Goal: Find specific page/section: Find specific page/section

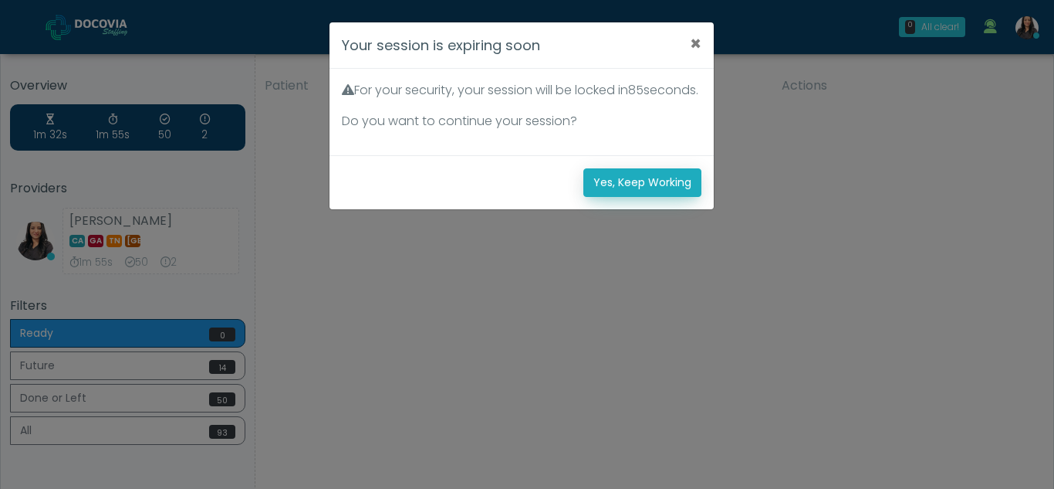
click at [660, 197] on button "Yes, Keep Working" at bounding box center [642, 182] width 118 height 29
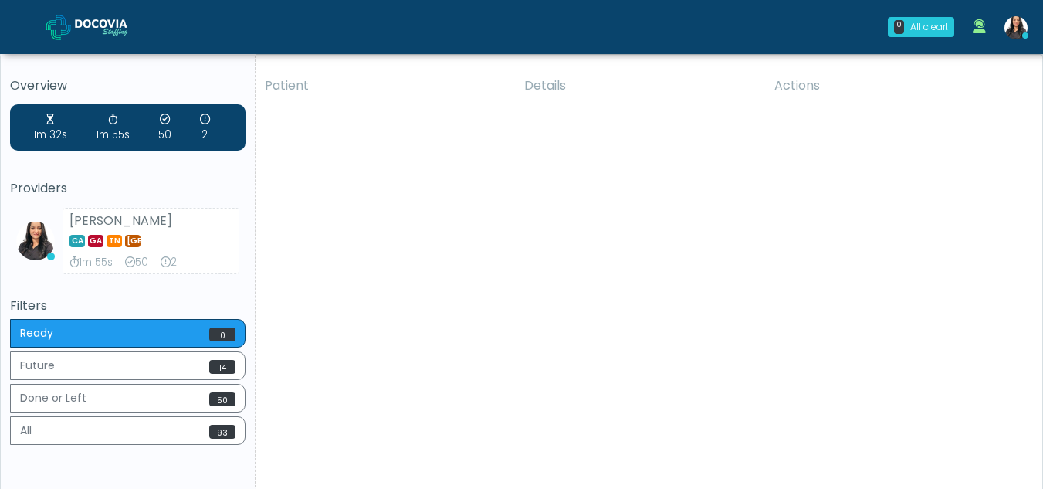
click at [488, 217] on div "Patient Details Actions naj" at bounding box center [642, 286] width 775 height 439
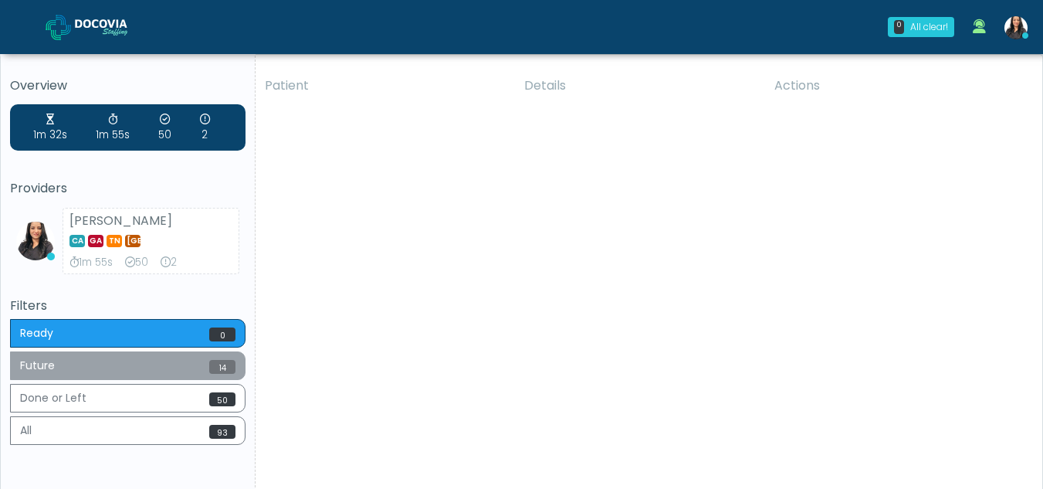
click at [123, 364] on button "Future 14" at bounding box center [127, 365] width 235 height 29
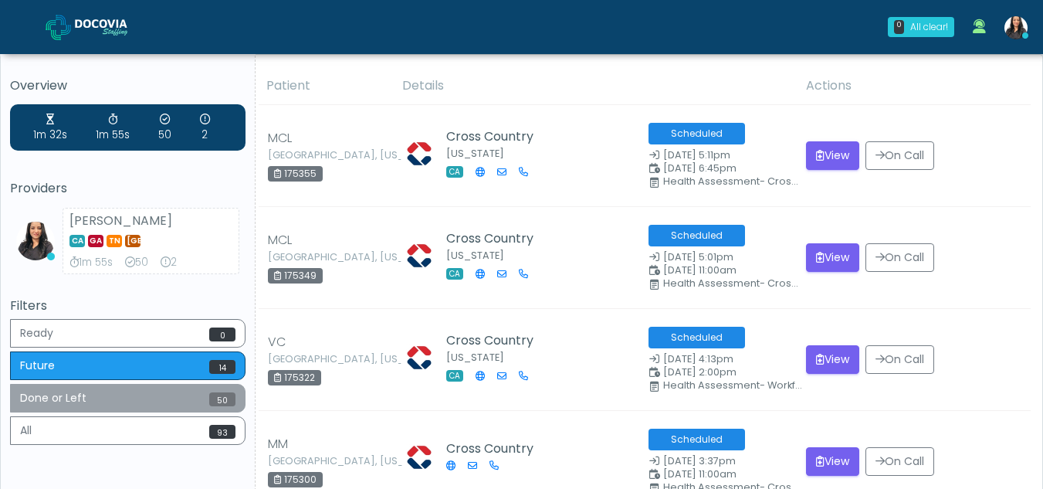
click at [107, 402] on button "Done or Left 50" at bounding box center [127, 398] width 235 height 29
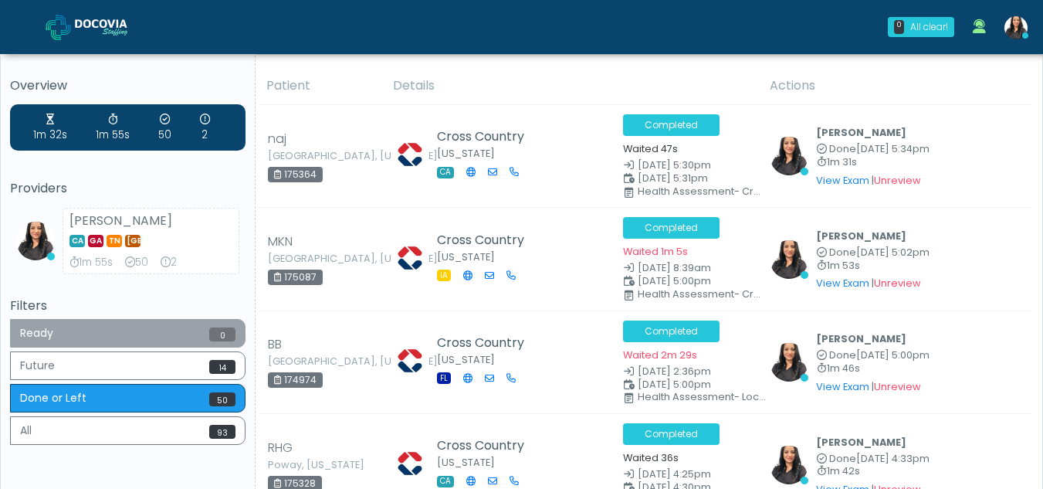
click at [113, 332] on button "Ready 0" at bounding box center [127, 333] width 235 height 29
